Goal: Task Accomplishment & Management: Manage account settings

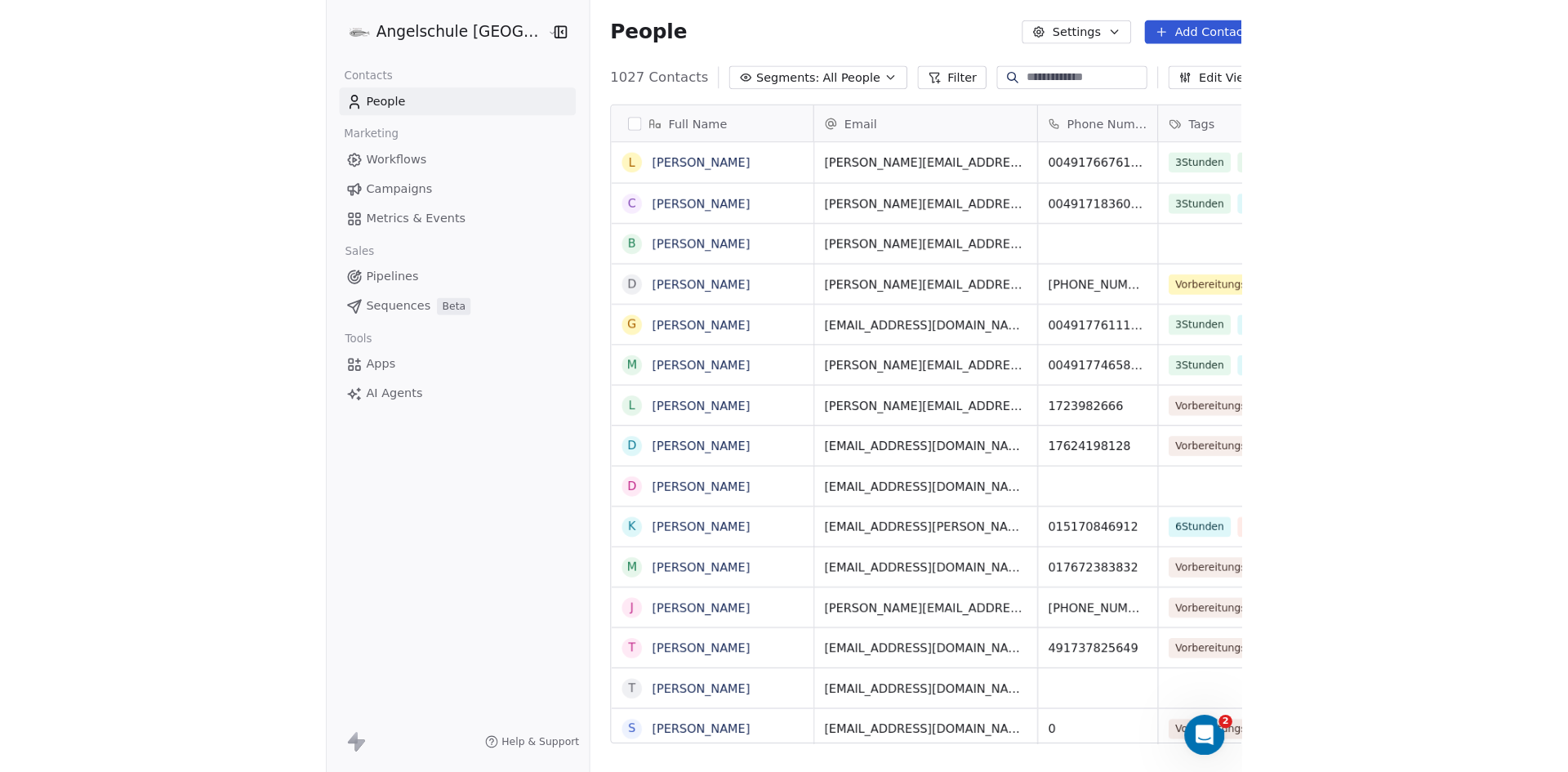
scroll to position [666, 1335]
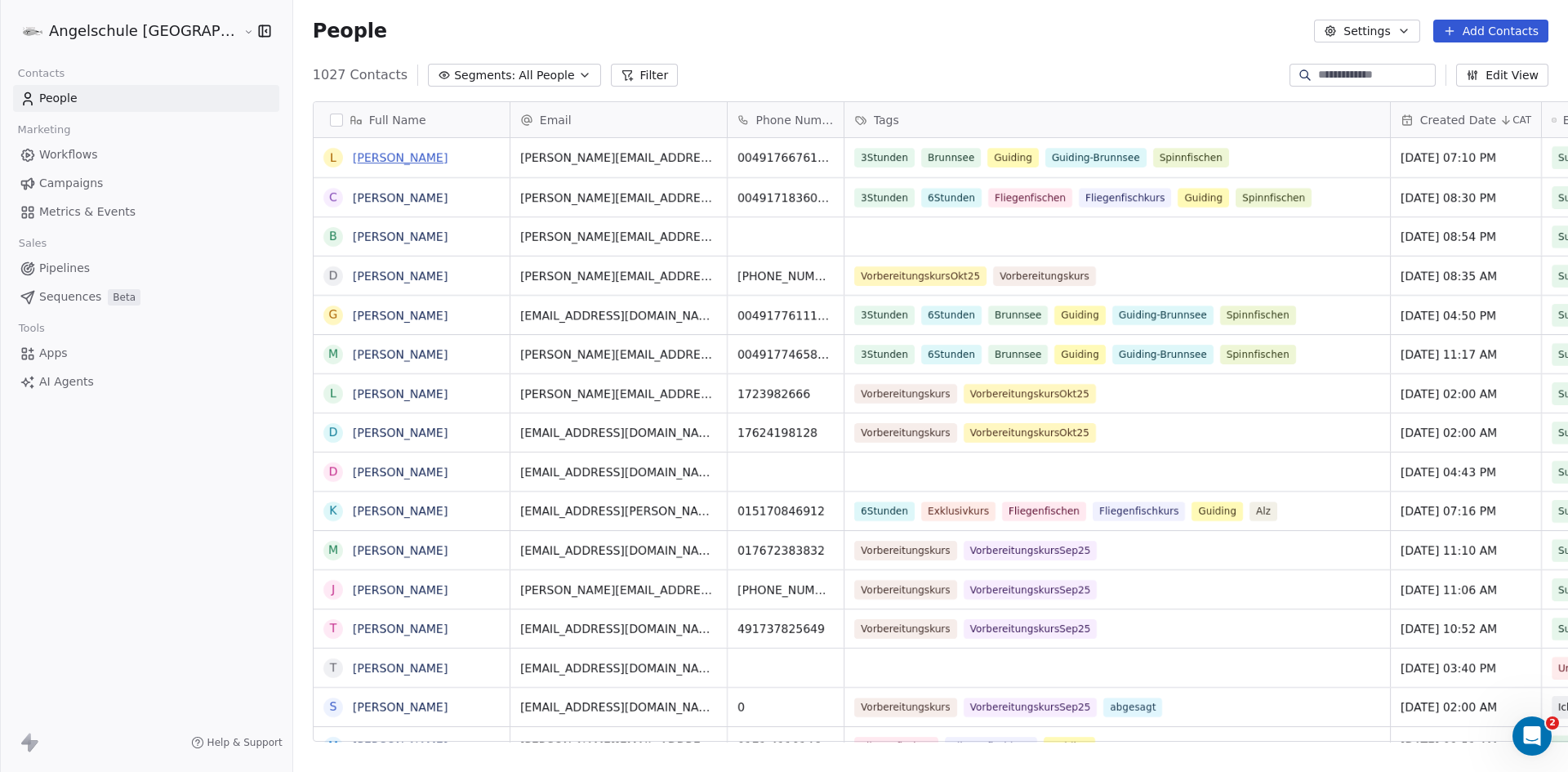
click at [353, 158] on link "[PERSON_NAME]" at bounding box center [400, 157] width 95 height 13
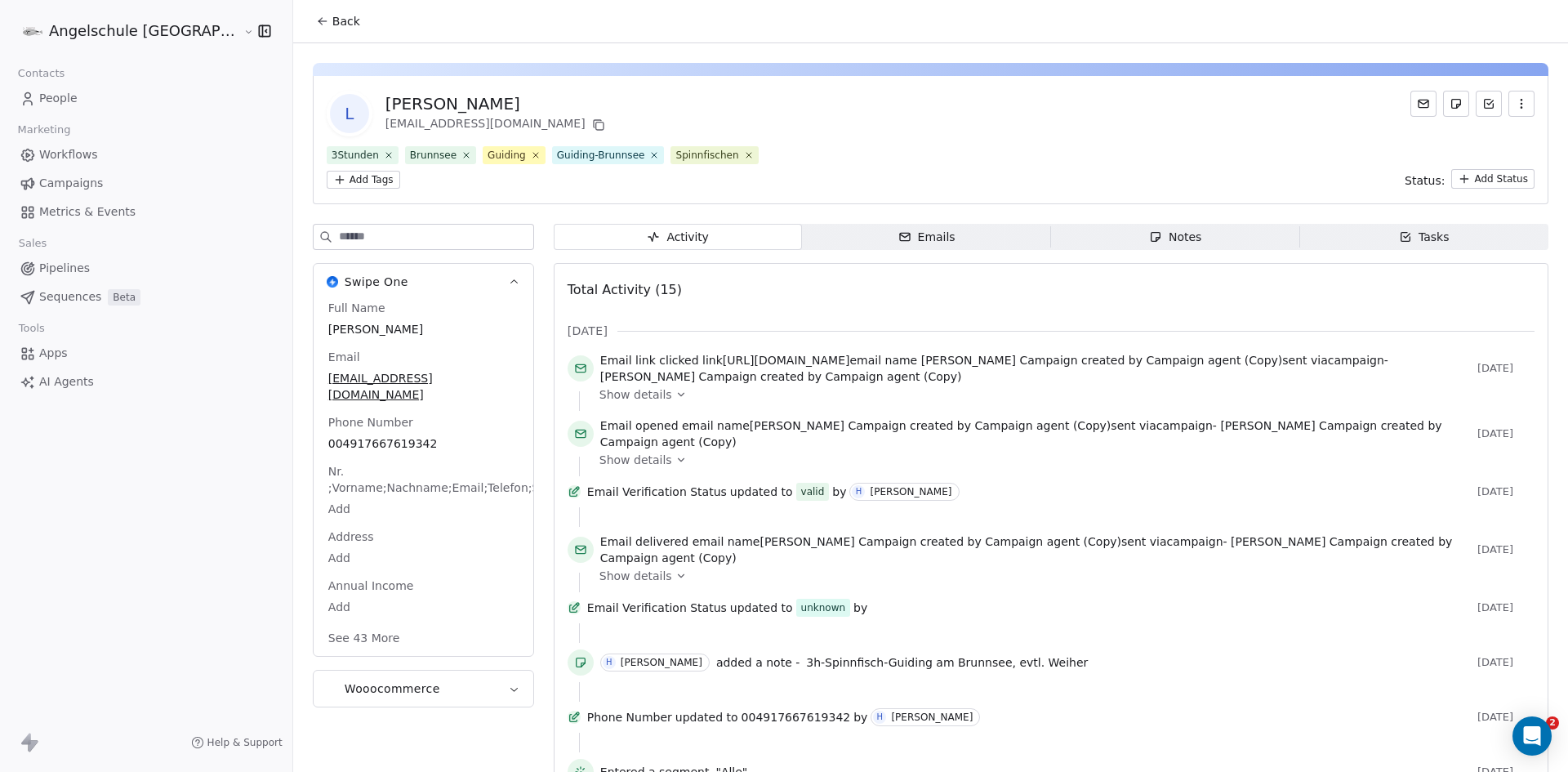
click at [1096, 235] on span "Notes Notes" at bounding box center [1176, 236] width 249 height 26
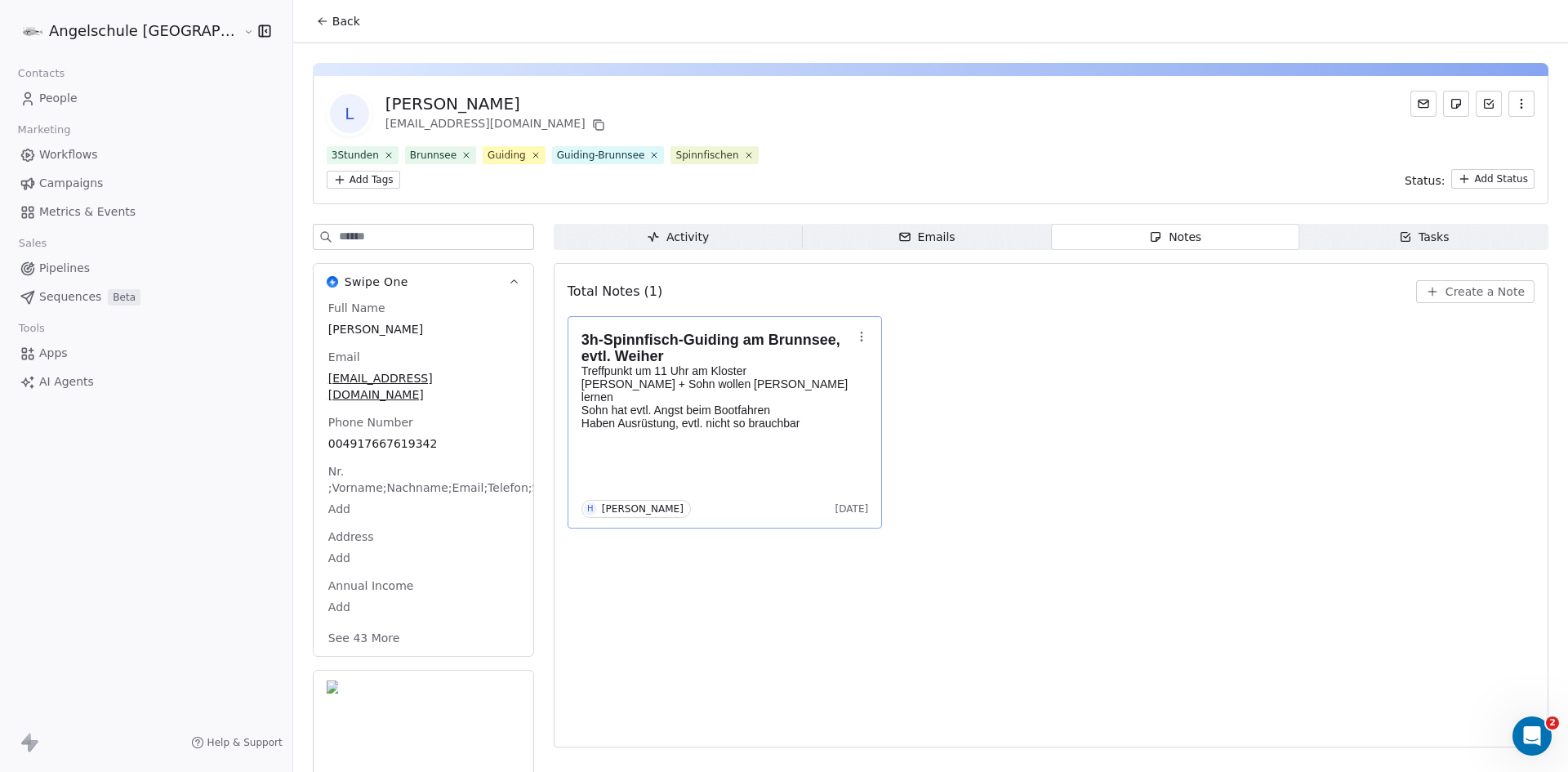
click at [622, 432] on div "3h-Spinnfisch-Guiding am Brunnsee, evtl. Weiher Treffpunkt um 11 Uhr am Kloster…" at bounding box center [725, 386] width 287 height 119
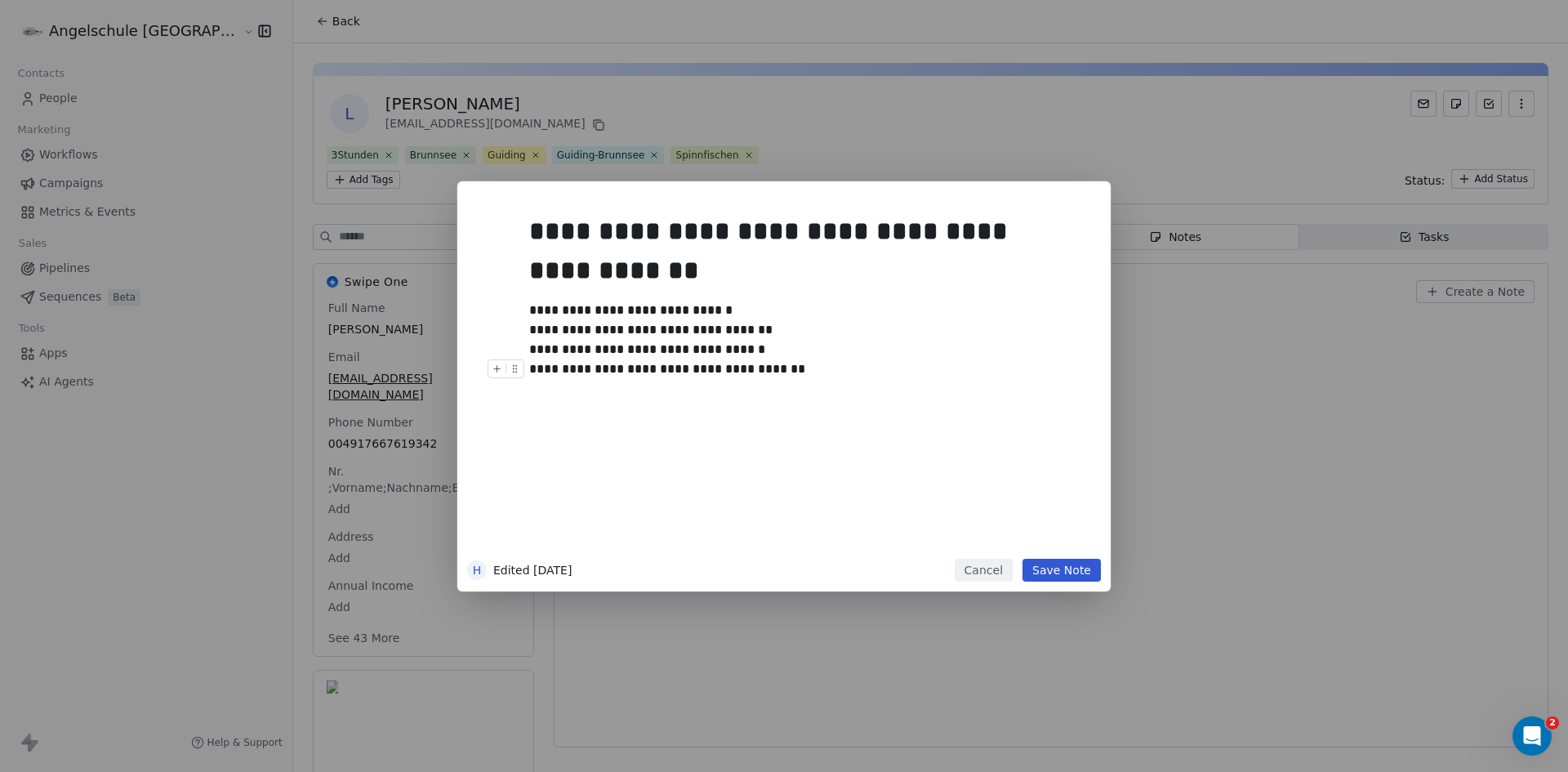
click at [804, 372] on div "**********" at bounding box center [802, 369] width 546 height 20
click at [1056, 575] on button "Save Note" at bounding box center [1061, 570] width 78 height 23
